Goal: Book appointment/travel/reservation

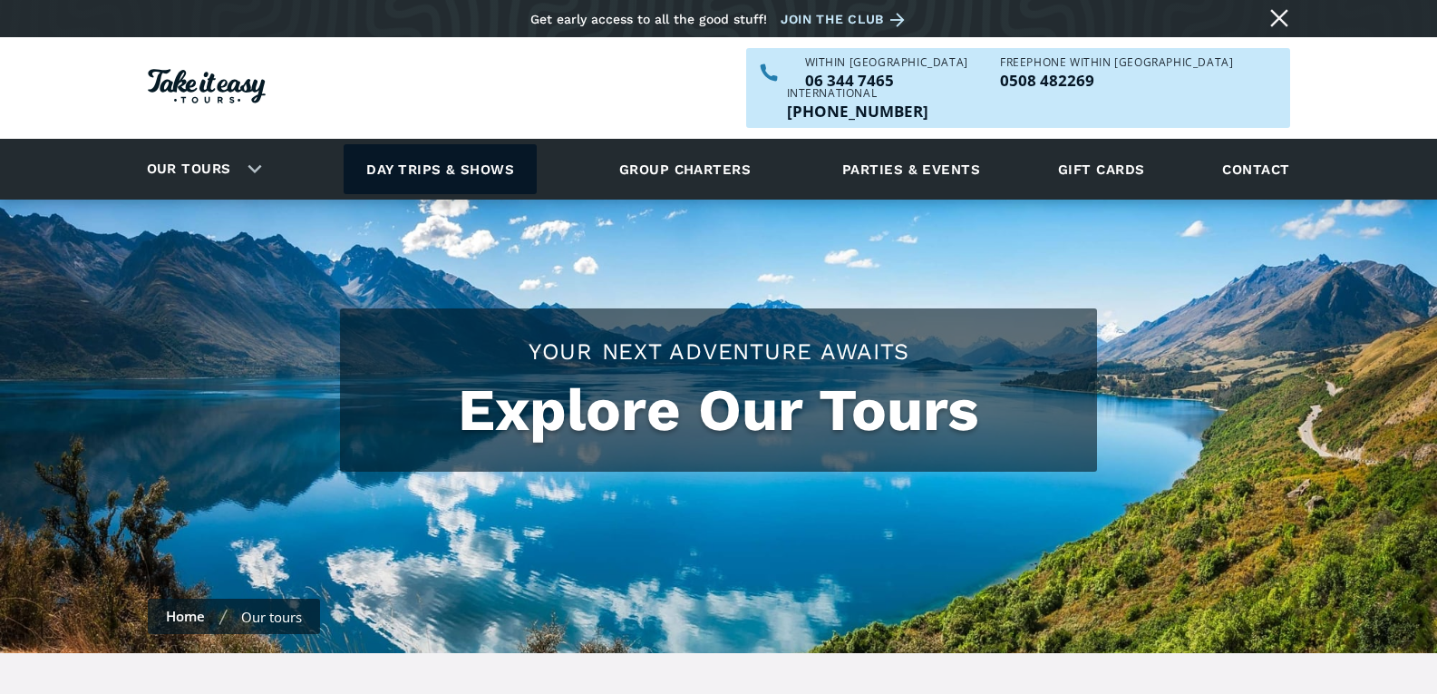
click at [417, 144] on link "Day trips & shows" at bounding box center [440, 169] width 193 height 50
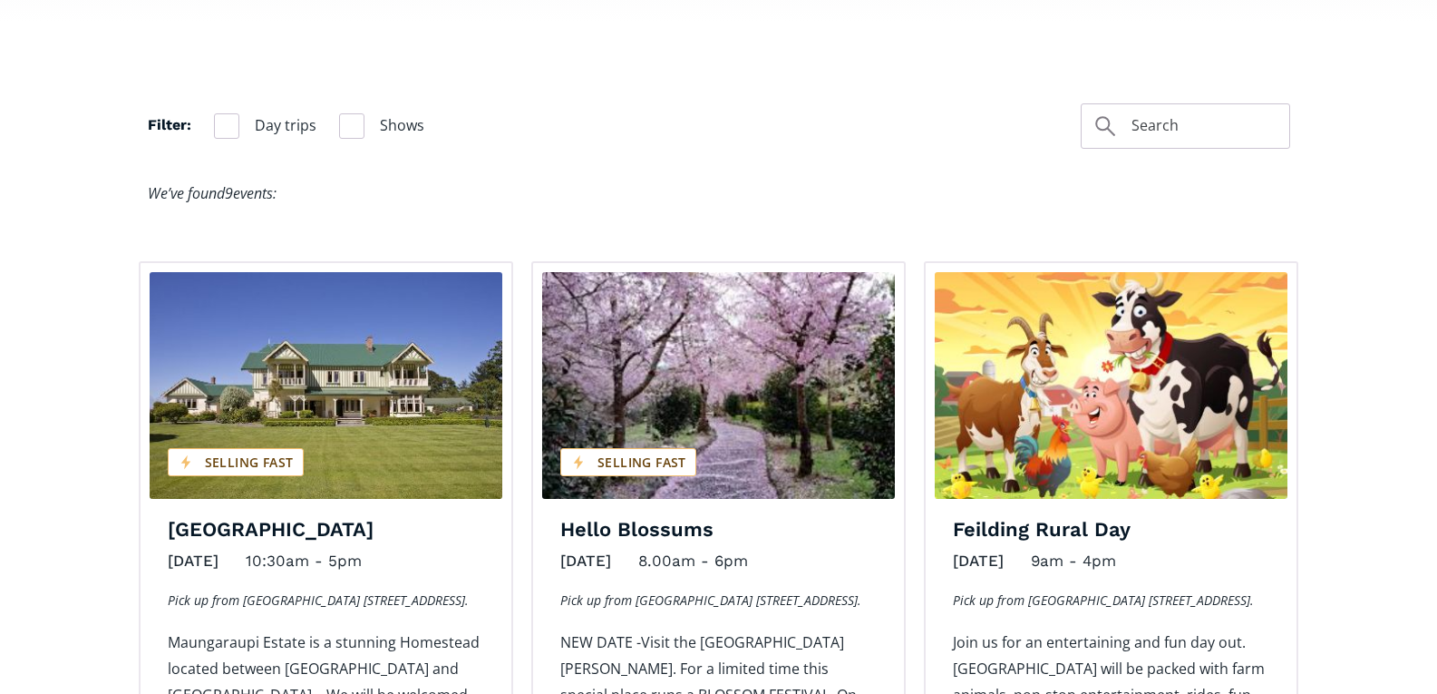
scroll to position [1179, 0]
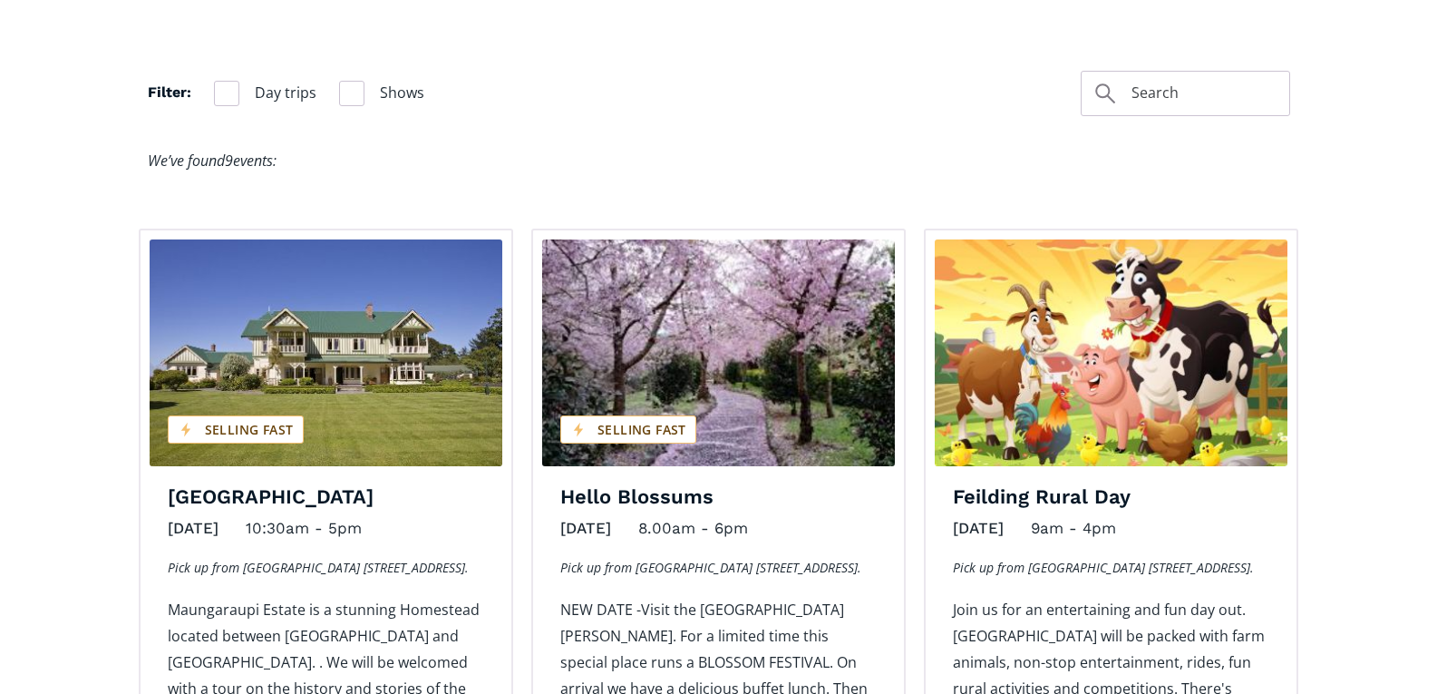
click at [342, 315] on img "Day trips and shows on sale" at bounding box center [326, 352] width 353 height 227
drag, startPoint x: 453, startPoint y: 467, endPoint x: 176, endPoint y: 464, distance: 277.4
click at [176, 484] on h4 "[GEOGRAPHIC_DATA]" at bounding box center [326, 497] width 316 height 26
copy h4 "[GEOGRAPHIC_DATA]"
